Goal: Transaction & Acquisition: Purchase product/service

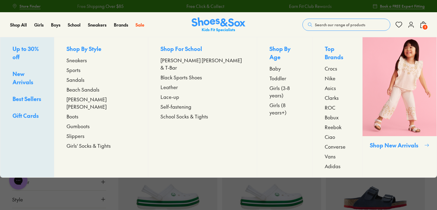
click at [85, 78] on span "Sandals" at bounding box center [76, 79] width 18 height 7
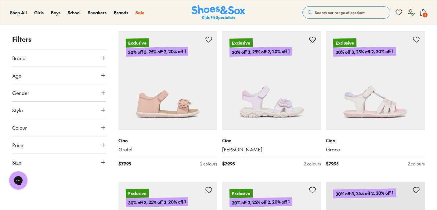
scroll to position [1156, 0]
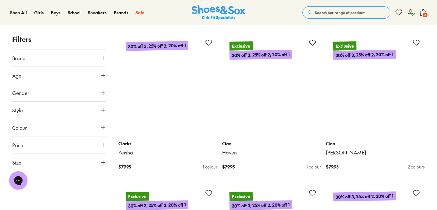
scroll to position [2664, 0]
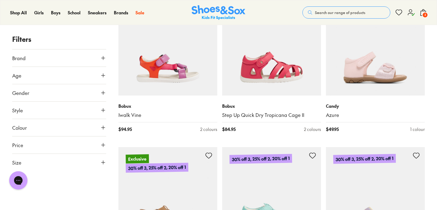
scroll to position [4501, 0]
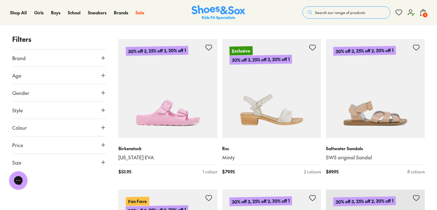
scroll to position [5966, 0]
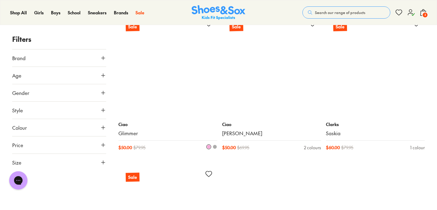
scroll to position [7959, 0]
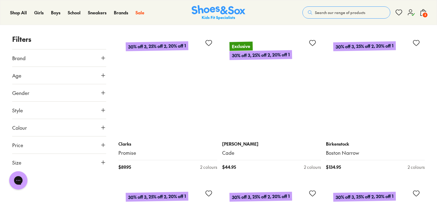
scroll to position [8530, 0]
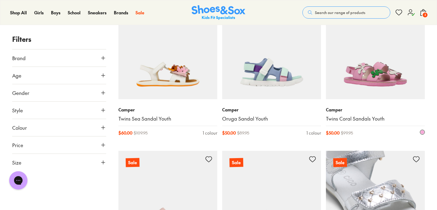
scroll to position [10223, 0]
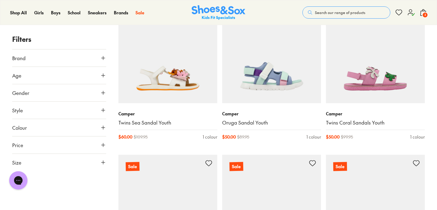
drag, startPoint x: 344, startPoint y: 76, endPoint x: 172, endPoint y: 0, distance: 187.5
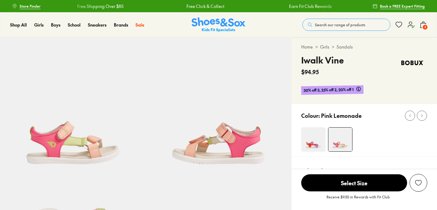
select select "*"
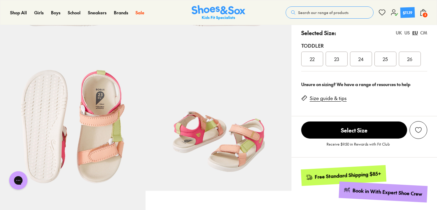
scroll to position [140, 0]
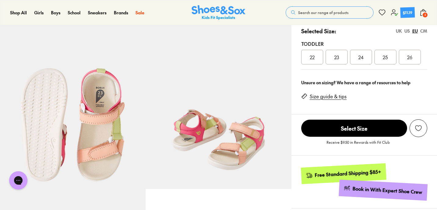
click at [408, 34] on div "Selected Size: UK US EU CM" at bounding box center [364, 31] width 126 height 8
click at [408, 32] on div "US" at bounding box center [407, 31] width 5 height 6
click at [387, 61] on div "08" at bounding box center [386, 57] width 22 height 15
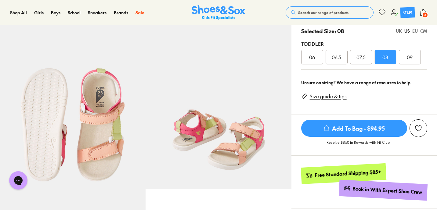
click at [351, 131] on span "Add To Bag - $94.95" at bounding box center [354, 128] width 106 height 17
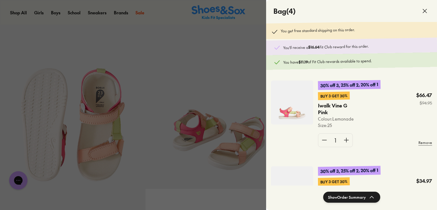
click at [210, 109] on div at bounding box center [218, 105] width 437 height 210
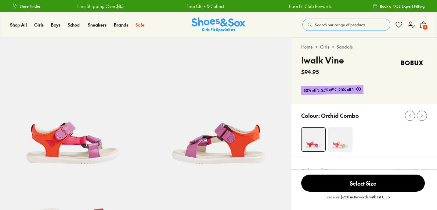
select select "*"
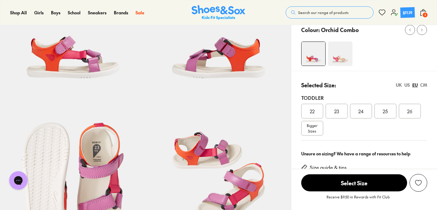
scroll to position [86, 0]
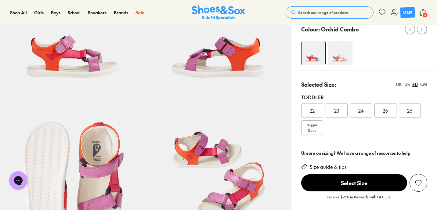
click at [333, 64] on img at bounding box center [340, 53] width 24 height 24
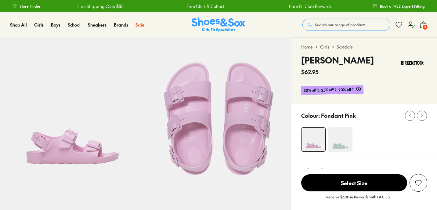
select select "*"
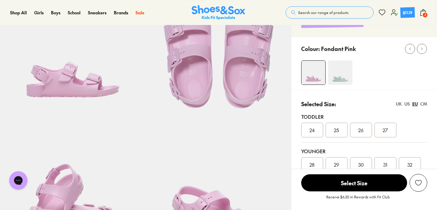
scroll to position [67, 0]
click at [307, 130] on div "24" at bounding box center [312, 129] width 22 height 15
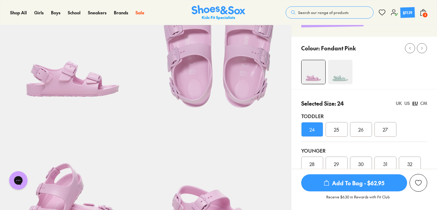
click at [356, 182] on span "Add To Bag - $62.95" at bounding box center [354, 182] width 106 height 17
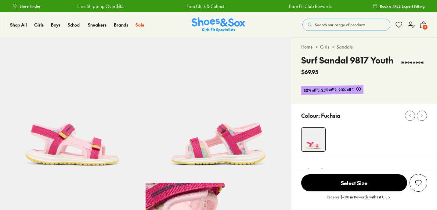
select select "*"
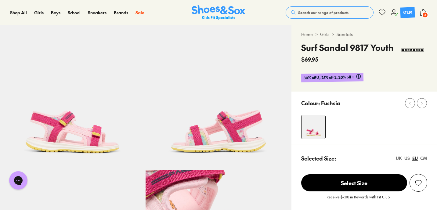
scroll to position [10, 0]
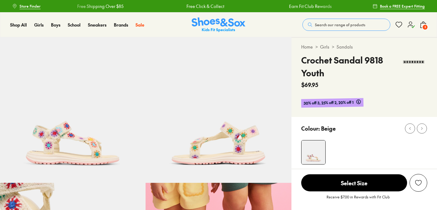
select select "*"
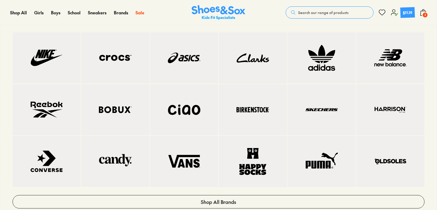
scroll to position [114, 0]
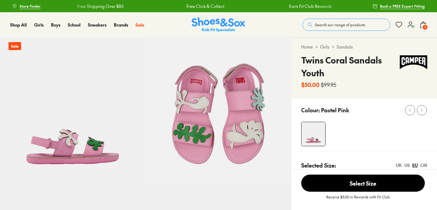
select select "*"
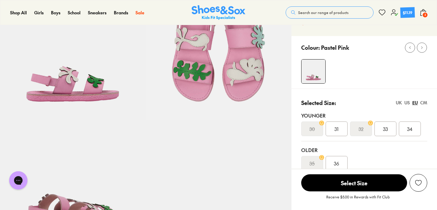
scroll to position [71, 0]
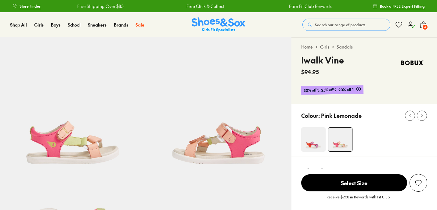
select select "*"
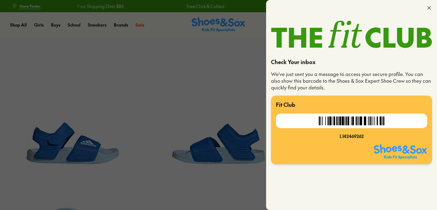
select select "*"
click at [117, 92] on div at bounding box center [218, 105] width 437 height 210
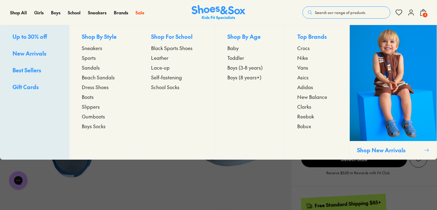
click at [89, 69] on span "Sandals" at bounding box center [91, 67] width 18 height 7
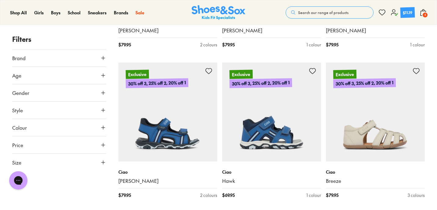
scroll to position [687, 0]
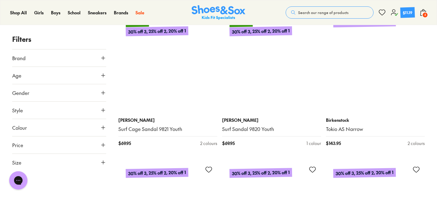
scroll to position [3004, 0]
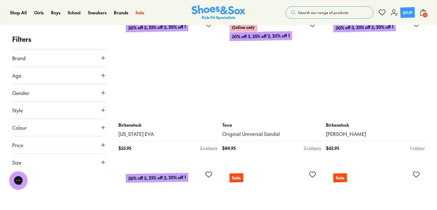
scroll to position [3909, 0]
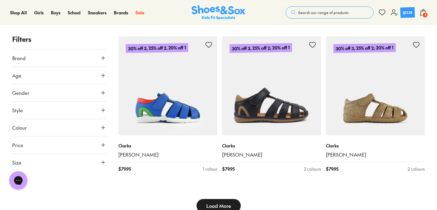
type input "***"
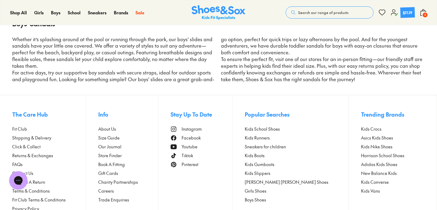
scroll to position [6170, 0]
click at [214, 12] on img at bounding box center [219, 12] width 54 height 15
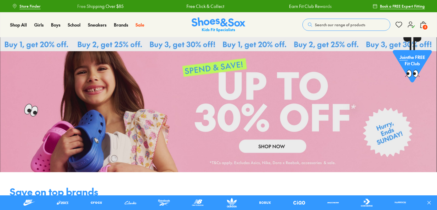
click at [413, 27] on use at bounding box center [411, 25] width 6 height 6
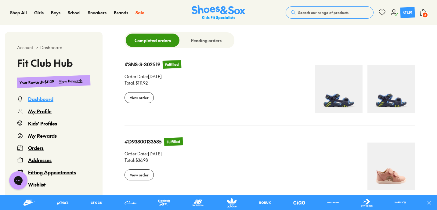
scroll to position [591, 0]
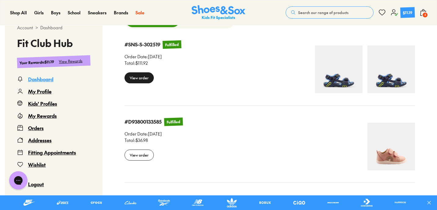
click at [154, 83] on div "View order" at bounding box center [139, 77] width 29 height 11
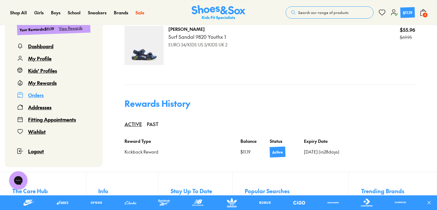
scroll to position [401, 0]
click at [38, 72] on div "Kids' Profiles" at bounding box center [42, 70] width 29 height 7
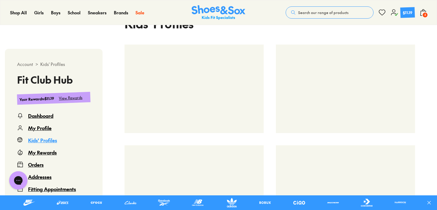
select select
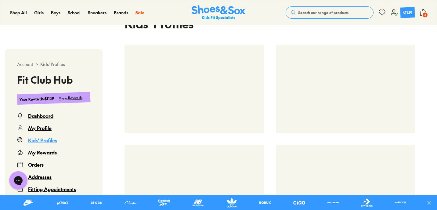
select select
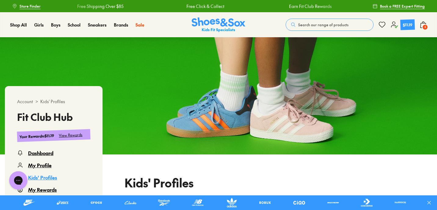
click at [422, 26] on span "5" at bounding box center [425, 27] width 6 height 6
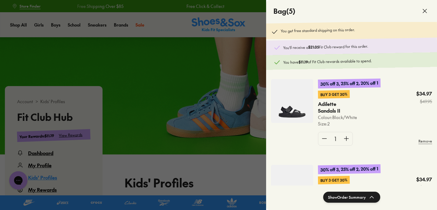
scroll to position [176, 0]
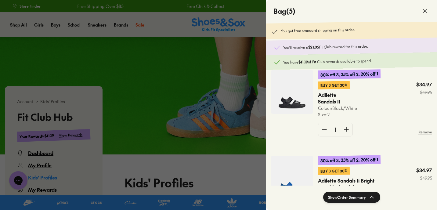
click at [238, 123] on div at bounding box center [218, 105] width 437 height 210
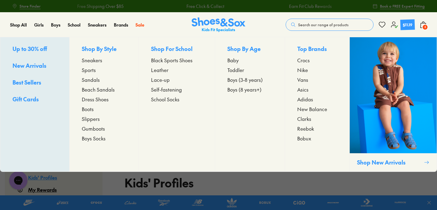
click at [87, 62] on span "Sneakers" at bounding box center [92, 59] width 20 height 7
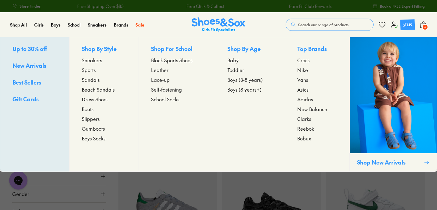
click at [88, 68] on span "Sports" at bounding box center [89, 69] width 14 height 7
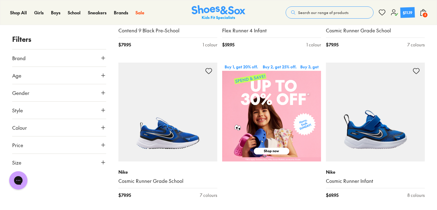
scroll to position [213, 0]
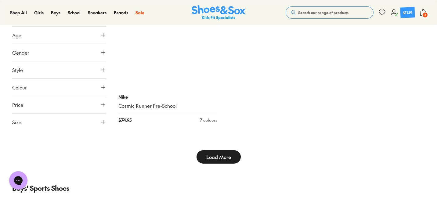
scroll to position [3257, 0]
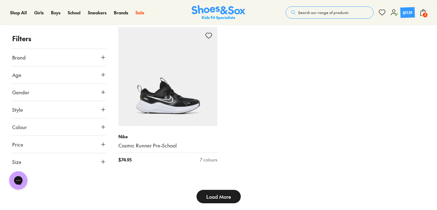
click at [223, 197] on span "Load More" at bounding box center [218, 196] width 25 height 7
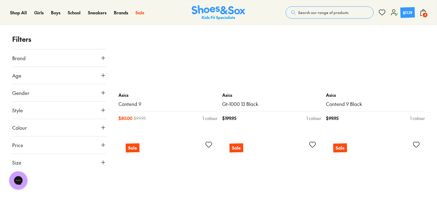
scroll to position [4517, 0]
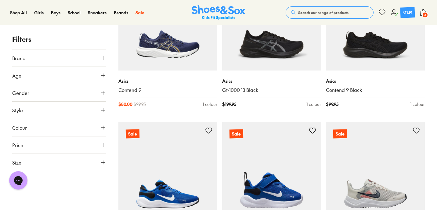
click at [219, 14] on img at bounding box center [219, 12] width 54 height 15
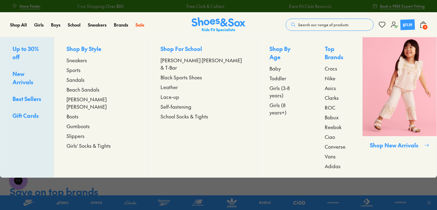
click at [81, 61] on span "Sneakers" at bounding box center [77, 59] width 20 height 7
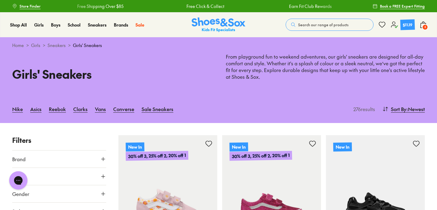
click at [422, 24] on icon at bounding box center [423, 24] width 7 height 7
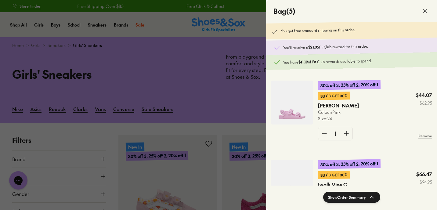
click at [349, 198] on button "Show Order Summary" at bounding box center [351, 197] width 57 height 11
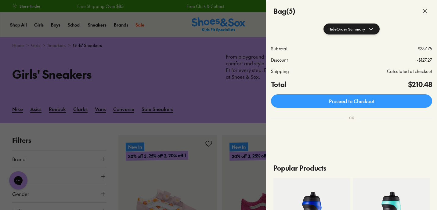
scroll to position [168, 0]
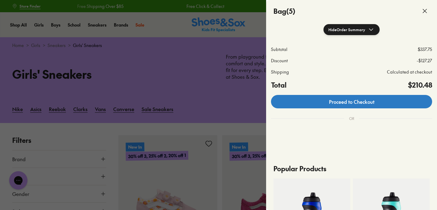
click at [345, 103] on link "Proceed to Checkout" at bounding box center [351, 101] width 161 height 13
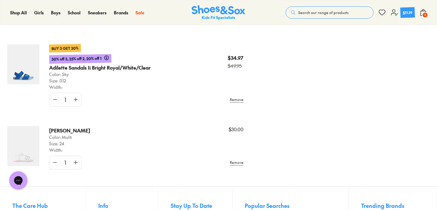
scroll to position [301, 0]
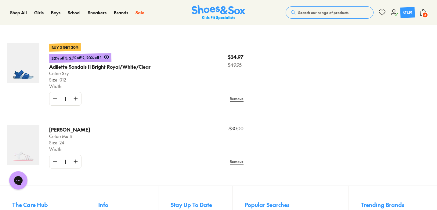
click at [34, 142] on img at bounding box center [23, 145] width 32 height 40
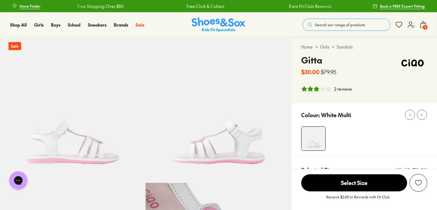
select select "*"
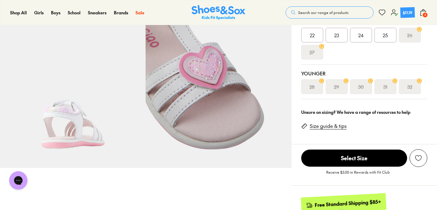
scroll to position [179, 0]
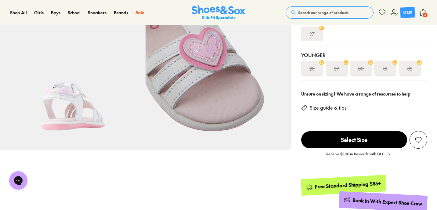
click at [318, 108] on link "Size guide & tips" at bounding box center [328, 107] width 37 height 7
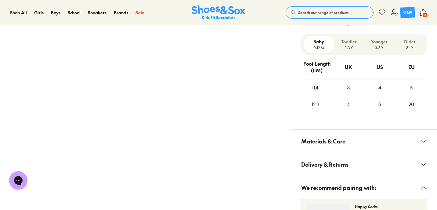
scroll to position [453, 0]
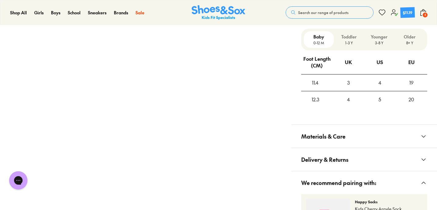
click at [347, 42] on p "1-3 Y" at bounding box center [349, 42] width 25 height 5
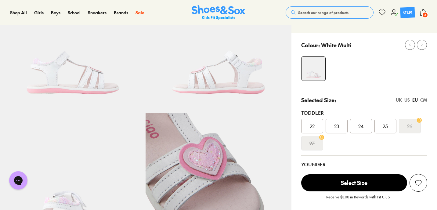
scroll to position [71, 0]
click at [407, 98] on div "US" at bounding box center [407, 99] width 5 height 6
click at [413, 99] on div "EU" at bounding box center [415, 99] width 5 height 6
click at [409, 99] on div "US" at bounding box center [407, 99] width 5 height 6
click at [418, 98] on div "UK US EU CM" at bounding box center [411, 99] width 31 height 6
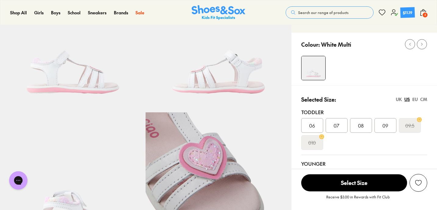
click at [417, 98] on div "EU" at bounding box center [415, 99] width 5 height 6
click at [408, 99] on div "US" at bounding box center [407, 99] width 5 height 6
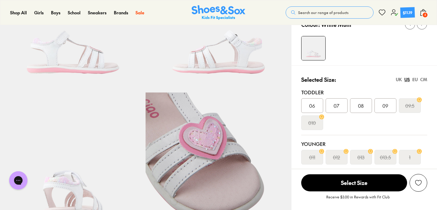
scroll to position [90, 0]
click at [415, 81] on div "EU" at bounding box center [415, 80] width 5 height 6
click at [425, 13] on span "5" at bounding box center [425, 15] width 6 height 6
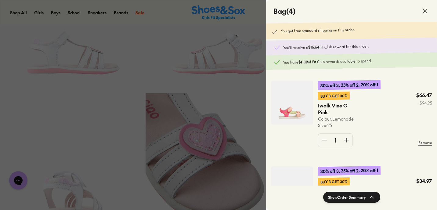
click at [299, 111] on img at bounding box center [292, 103] width 42 height 44
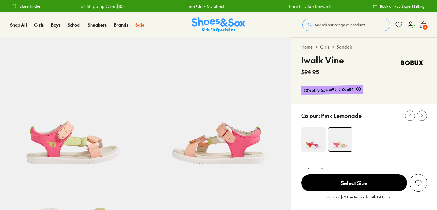
select select "*"
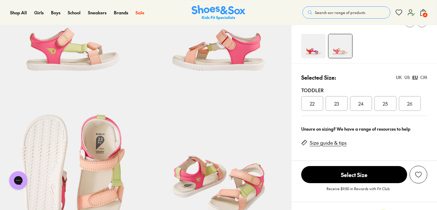
scroll to position [94, 0]
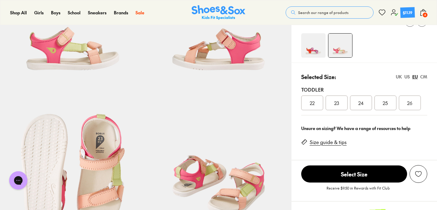
click at [422, 78] on div "CM" at bounding box center [424, 77] width 7 height 6
click at [412, 79] on div "UK US EU CM" at bounding box center [411, 77] width 31 height 6
click at [406, 79] on div "US" at bounding box center [407, 77] width 5 height 6
click at [413, 78] on div "EU" at bounding box center [415, 77] width 5 height 6
click at [406, 79] on div "US" at bounding box center [407, 77] width 5 height 6
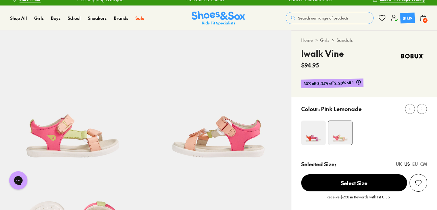
scroll to position [0, 0]
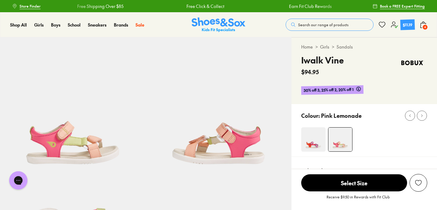
click at [423, 24] on icon at bounding box center [423, 24] width 7 height 7
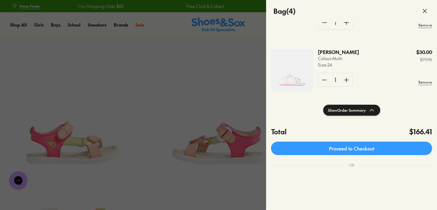
scroll to position [89, 0]
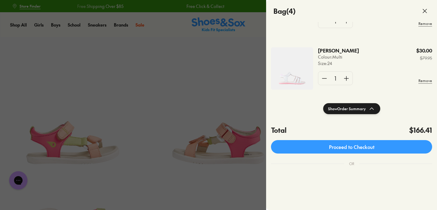
click at [344, 114] on button "Show Order Summary" at bounding box center [351, 108] width 57 height 11
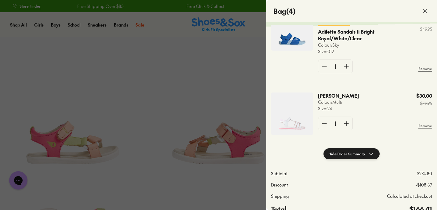
scroll to position [0, 0]
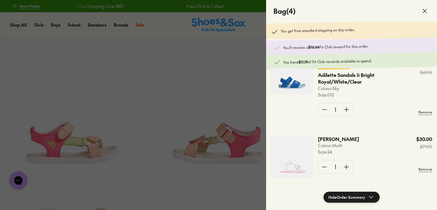
click at [425, 13] on icon at bounding box center [424, 10] width 7 height 7
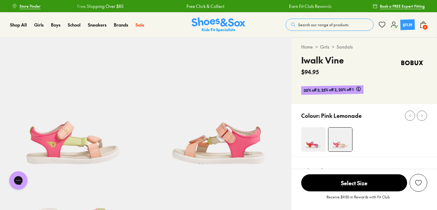
click at [425, 26] on span "4" at bounding box center [425, 27] width 6 height 6
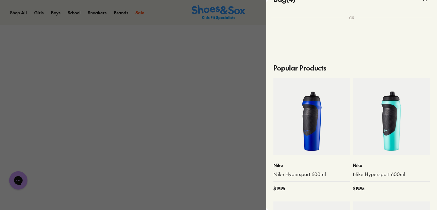
scroll to position [403, 0]
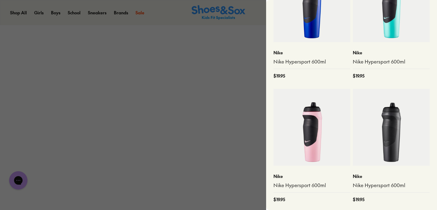
click at [332, 97] on img at bounding box center [312, 127] width 77 height 77
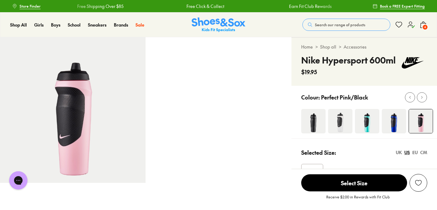
select select "*"
